Goal: Navigation & Orientation: Find specific page/section

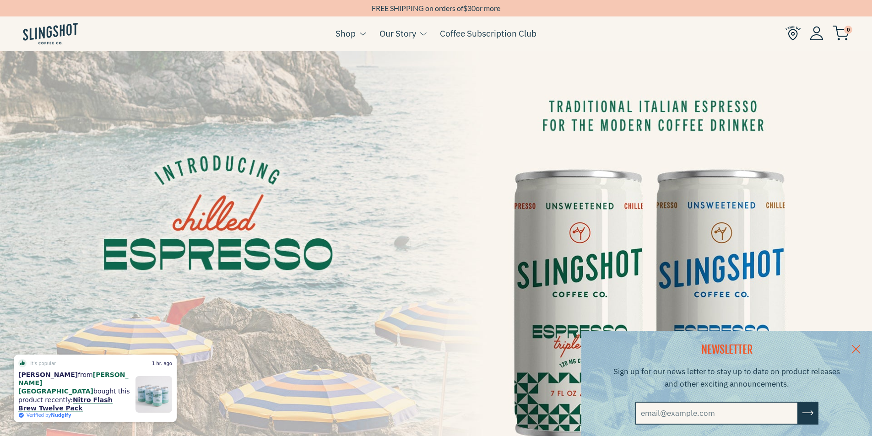
click at [864, 349] on link at bounding box center [856, 348] width 32 height 35
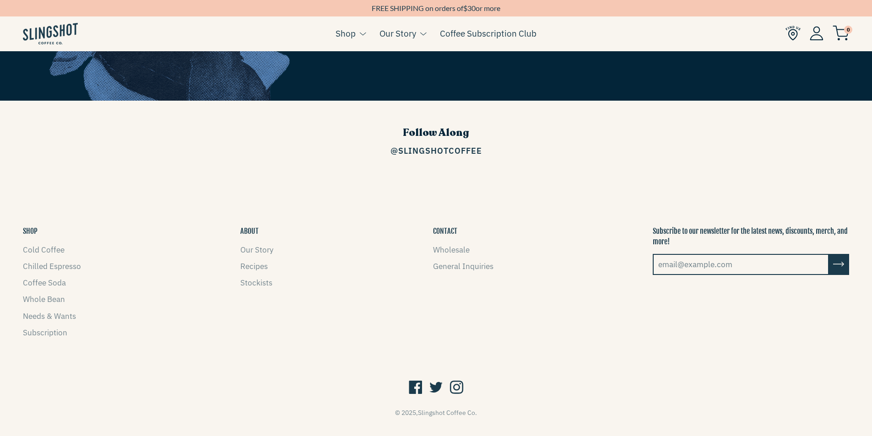
scroll to position [1456, 0]
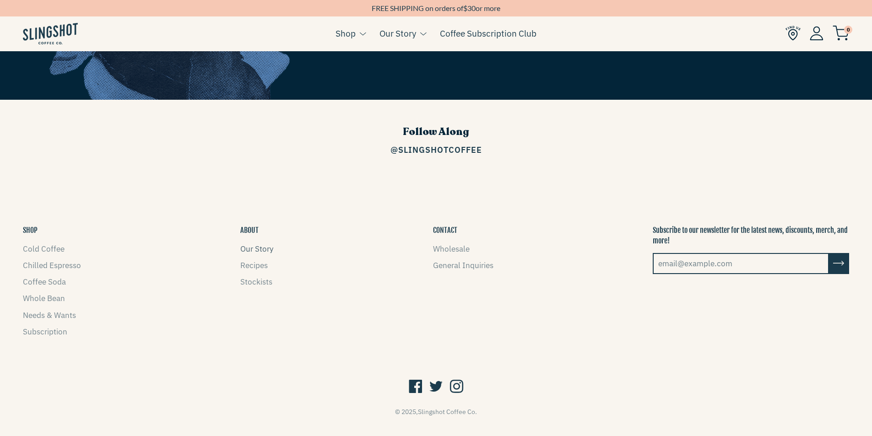
click at [251, 244] on link "Our Story" at bounding box center [256, 249] width 33 height 10
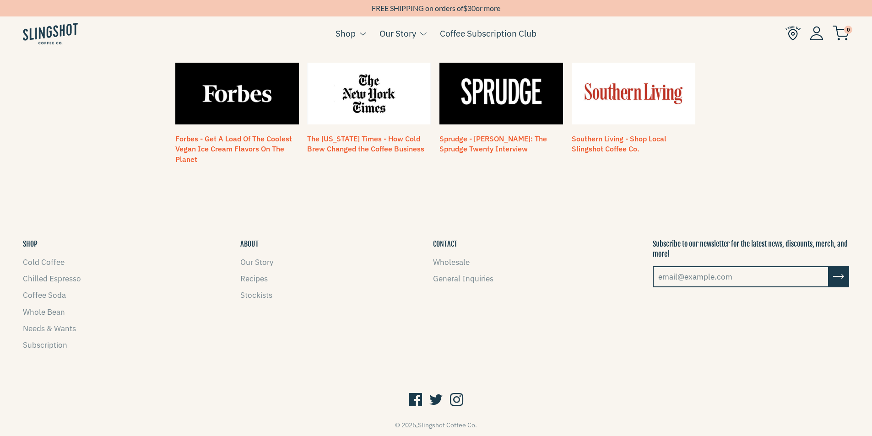
scroll to position [797, 0]
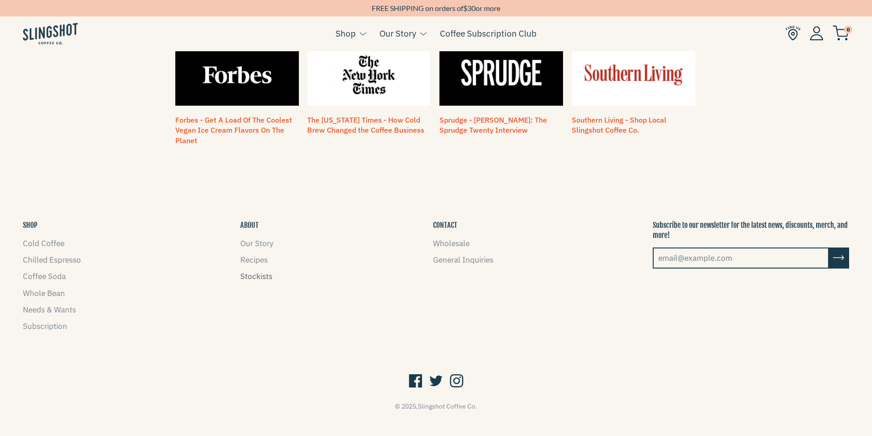
click at [262, 272] on link "Stockists" at bounding box center [256, 277] width 32 height 10
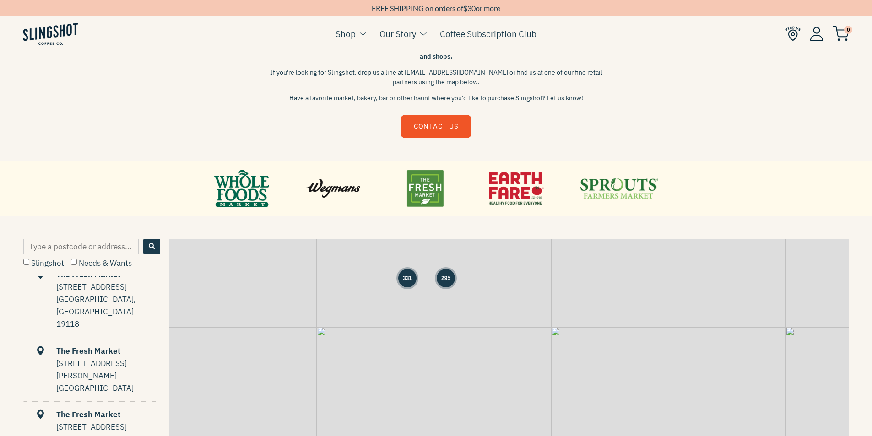
scroll to position [2427, 0]
